Goal: Navigation & Orientation: Go to known website

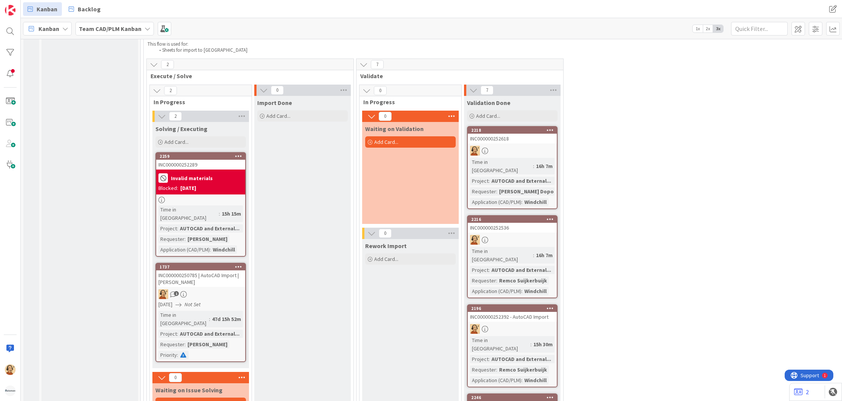
scroll to position [1755, 0]
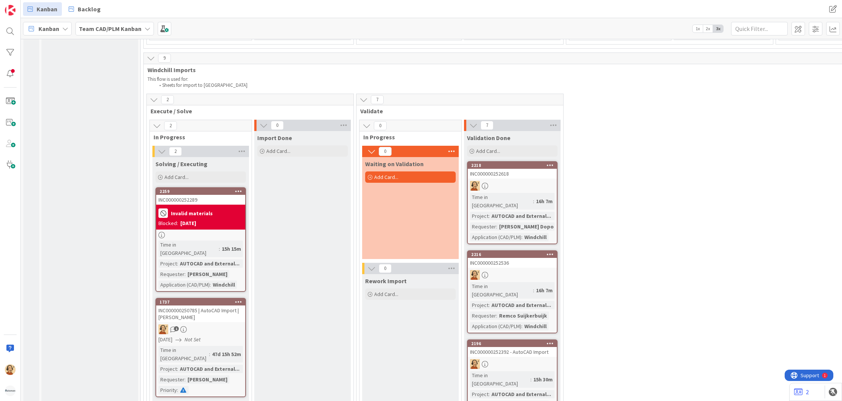
click at [212, 232] on div at bounding box center [200, 235] width 89 height 6
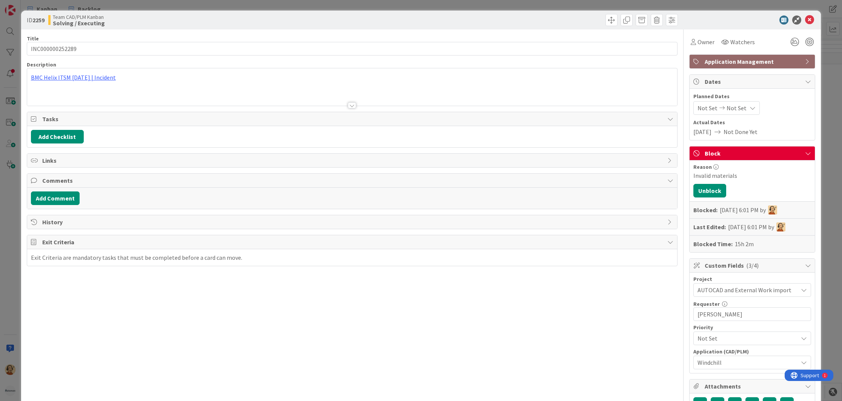
click at [85, 79] on div "BMC Helix ITSM 25.3.01 | Incident" at bounding box center [352, 86] width 650 height 37
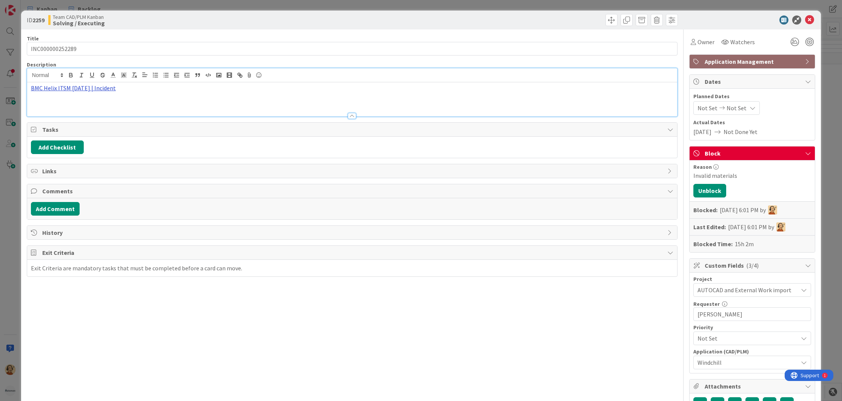
click at [71, 84] on link "BMC Helix ITSM 25.3.01 | Incident" at bounding box center [73, 88] width 85 height 8
click at [67, 104] on link "https://huisman-smartit.onbmc.com/smartit/app/#/incident/AGGE78O8I4A50ATD4PAFTD…" at bounding box center [67, 102] width 75 height 10
